Goal: Task Accomplishment & Management: Manage account settings

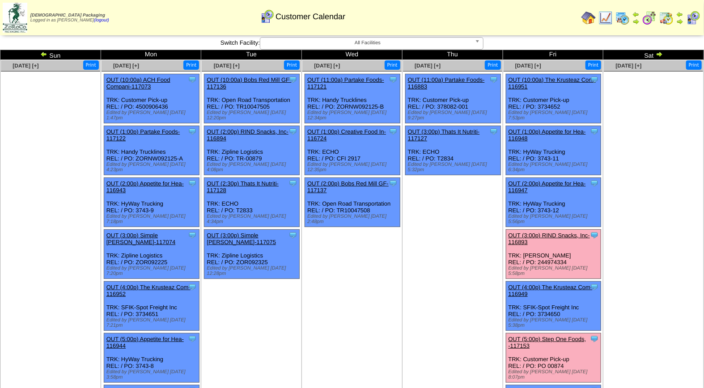
click at [555, 336] on link "OUT (5:00p) Step One Foods, -117153" at bounding box center [547, 342] width 78 height 13
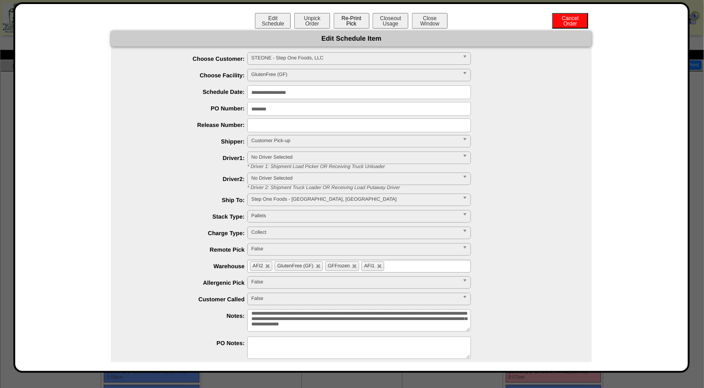
click at [360, 27] on button "Re-Print Pick" at bounding box center [351, 21] width 36 height 16
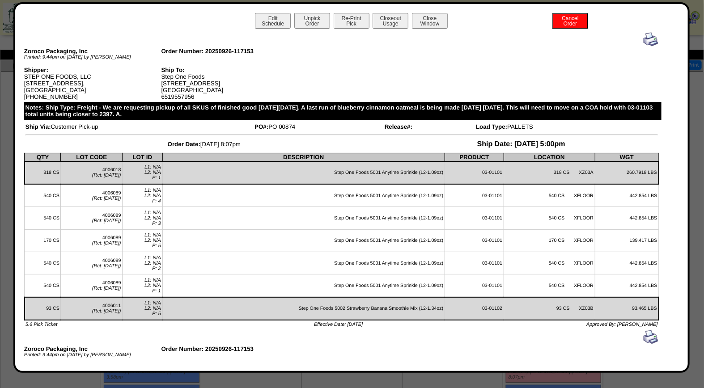
click at [635, 38] on div at bounding box center [341, 39] width 632 height 14
click at [643, 35] on img at bounding box center [650, 39] width 14 height 14
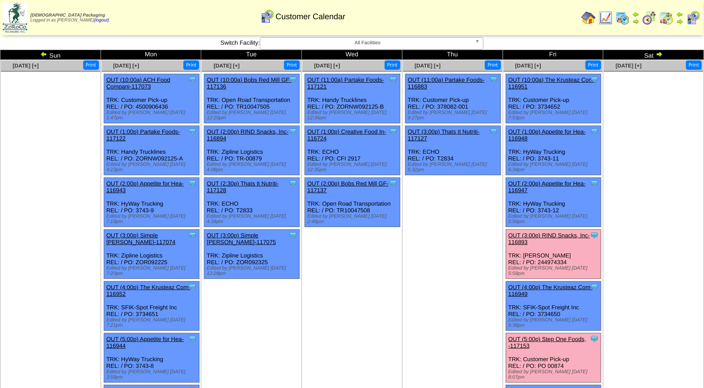
click at [534, 336] on link "OUT (5:00p) Step One Foods, -117153" at bounding box center [547, 342] width 78 height 13
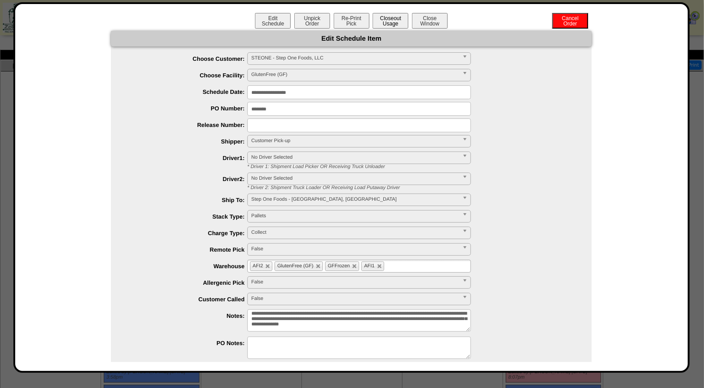
click at [398, 24] on button "Closeout Usage" at bounding box center [390, 21] width 36 height 16
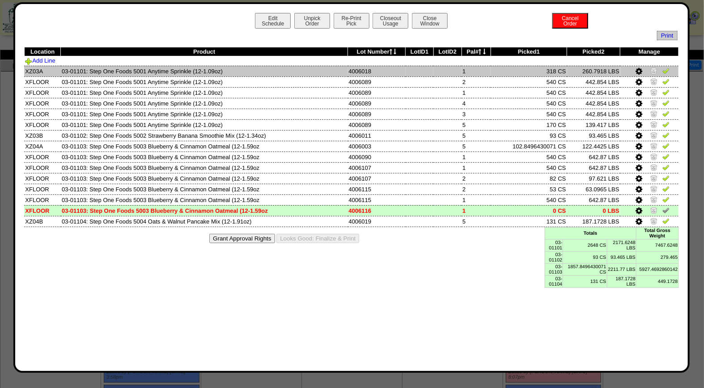
click at [665, 72] on img at bounding box center [665, 70] width 7 height 7
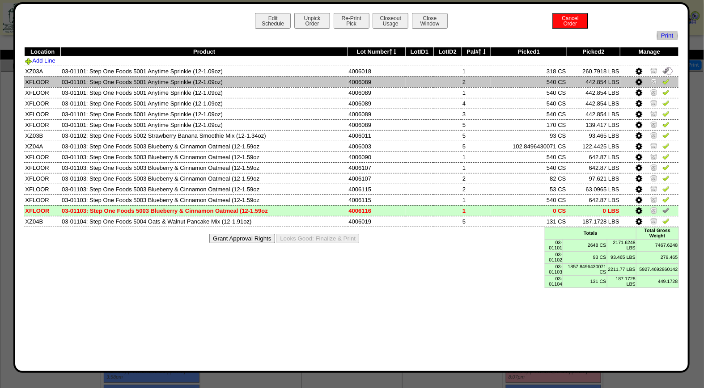
click at [665, 81] on img at bounding box center [665, 81] width 7 height 7
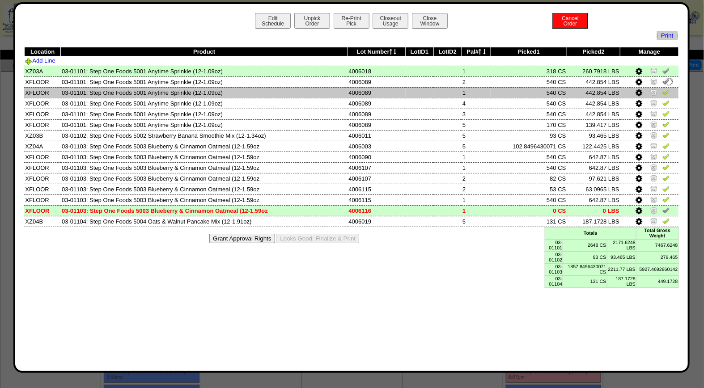
click at [668, 95] on img at bounding box center [665, 92] width 7 height 7
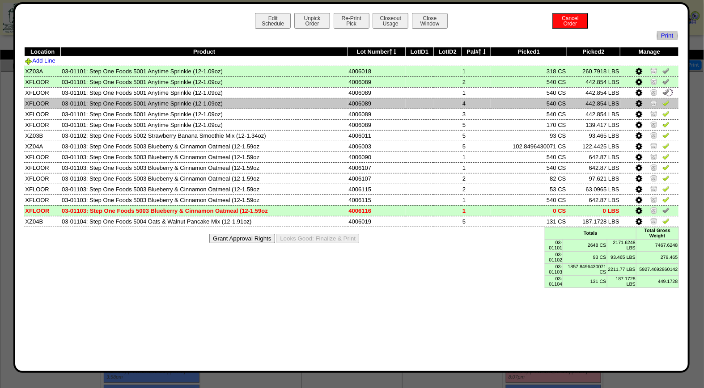
click at [665, 104] on img at bounding box center [665, 102] width 7 height 7
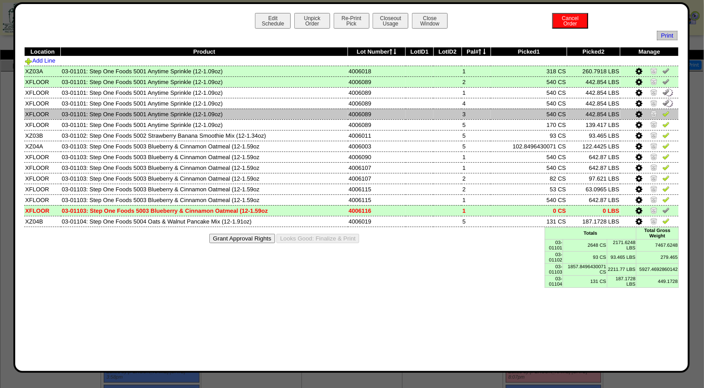
click at [667, 115] on img at bounding box center [665, 113] width 7 height 7
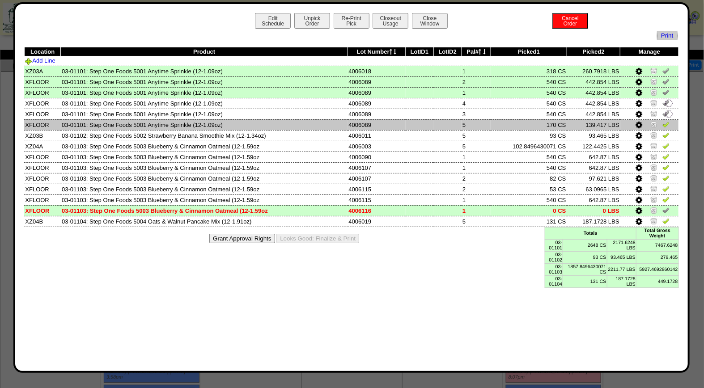
click at [664, 124] on img at bounding box center [665, 124] width 7 height 7
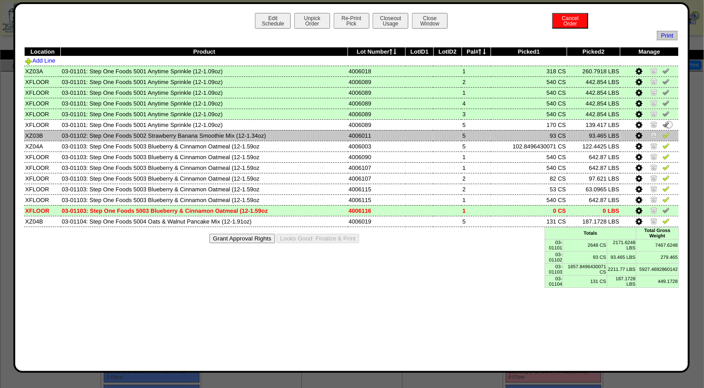
click at [666, 135] on img at bounding box center [665, 134] width 7 height 7
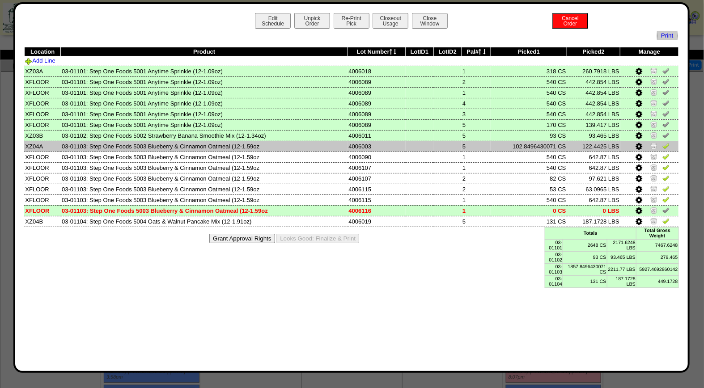
click at [668, 144] on img at bounding box center [665, 145] width 7 height 7
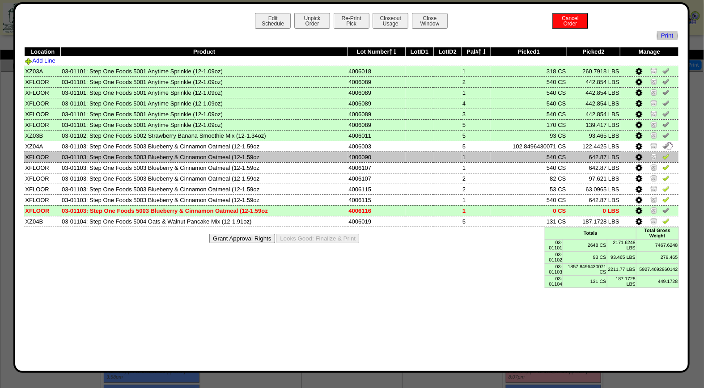
click at [667, 153] on img at bounding box center [665, 156] width 7 height 7
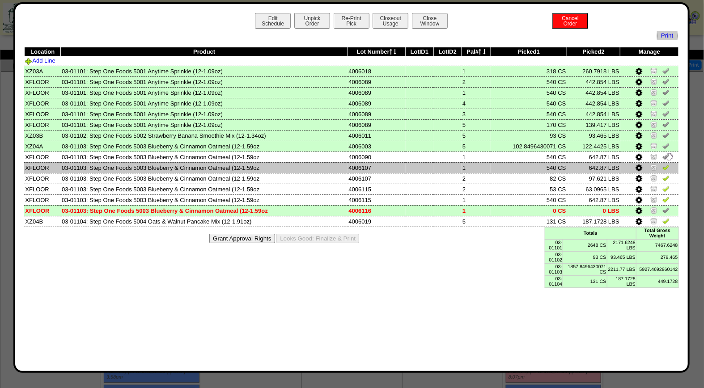
click at [667, 164] on img at bounding box center [665, 167] width 7 height 7
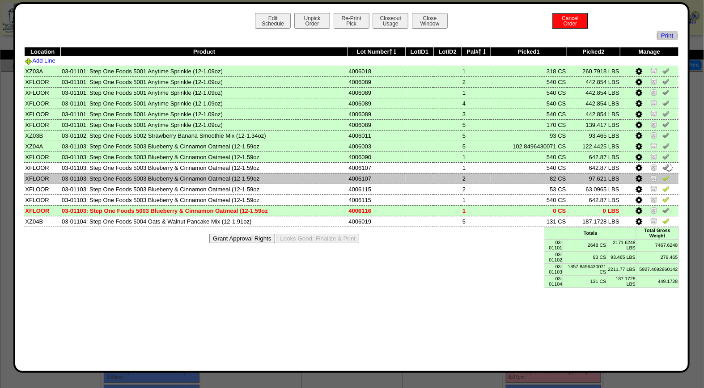
click at [666, 175] on img at bounding box center [665, 177] width 7 height 7
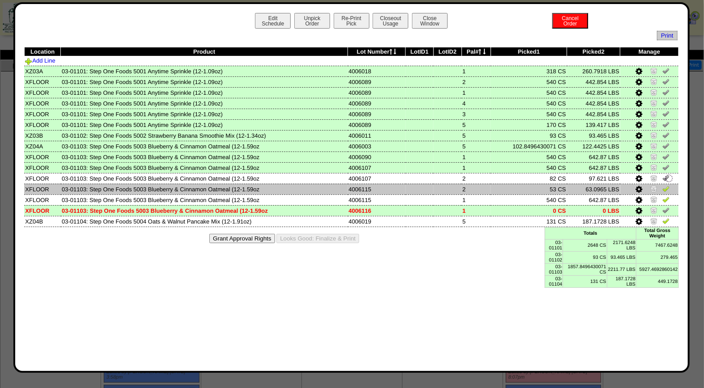
click at [667, 186] on img at bounding box center [665, 188] width 7 height 7
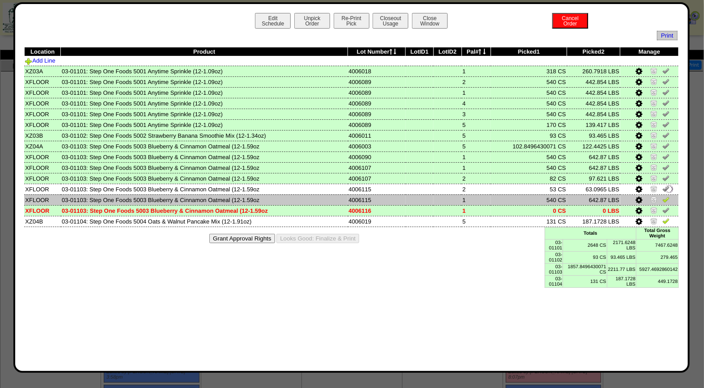
click at [667, 196] on img at bounding box center [665, 199] width 7 height 7
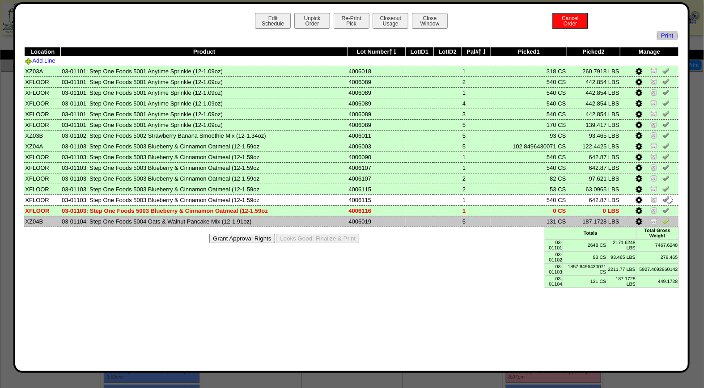
click at [666, 219] on img at bounding box center [665, 220] width 7 height 7
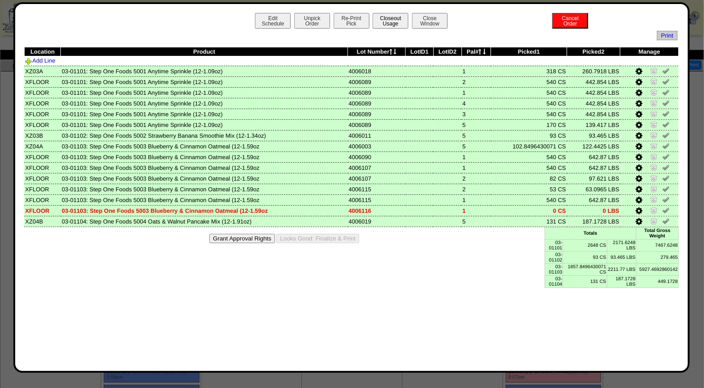
click at [386, 19] on button "Closeout Usage" at bounding box center [390, 21] width 36 height 16
click at [340, 236] on button "Looks Good: Finalize & Print" at bounding box center [317, 238] width 83 height 9
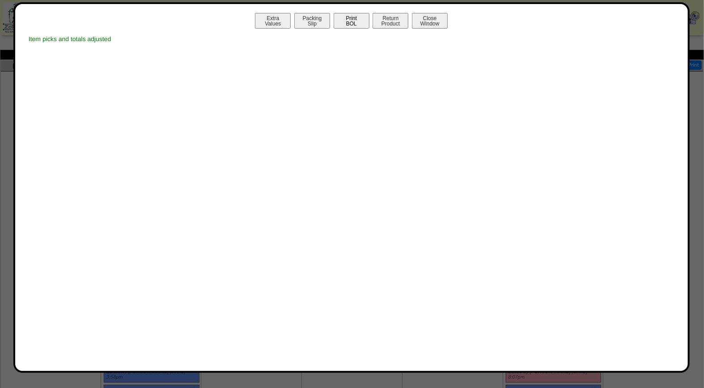
click at [348, 20] on button "Print BOL" at bounding box center [351, 21] width 36 height 16
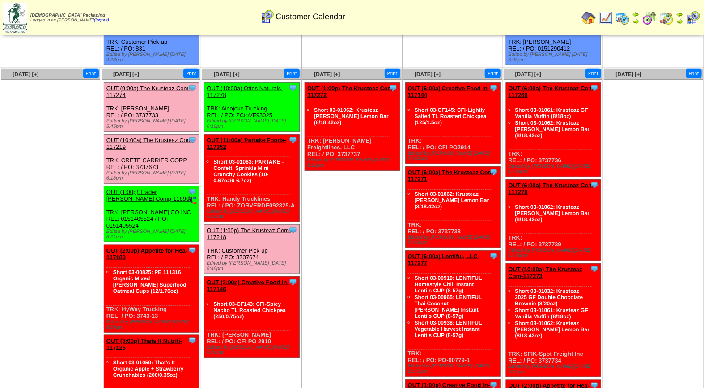
scroll to position [360, 0]
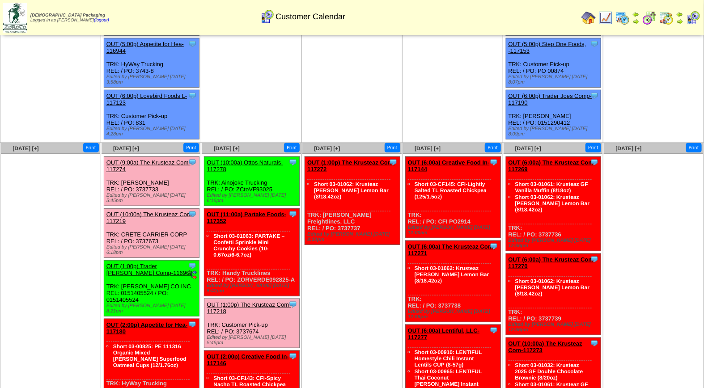
scroll to position [274, 0]
